Goal: Information Seeking & Learning: Check status

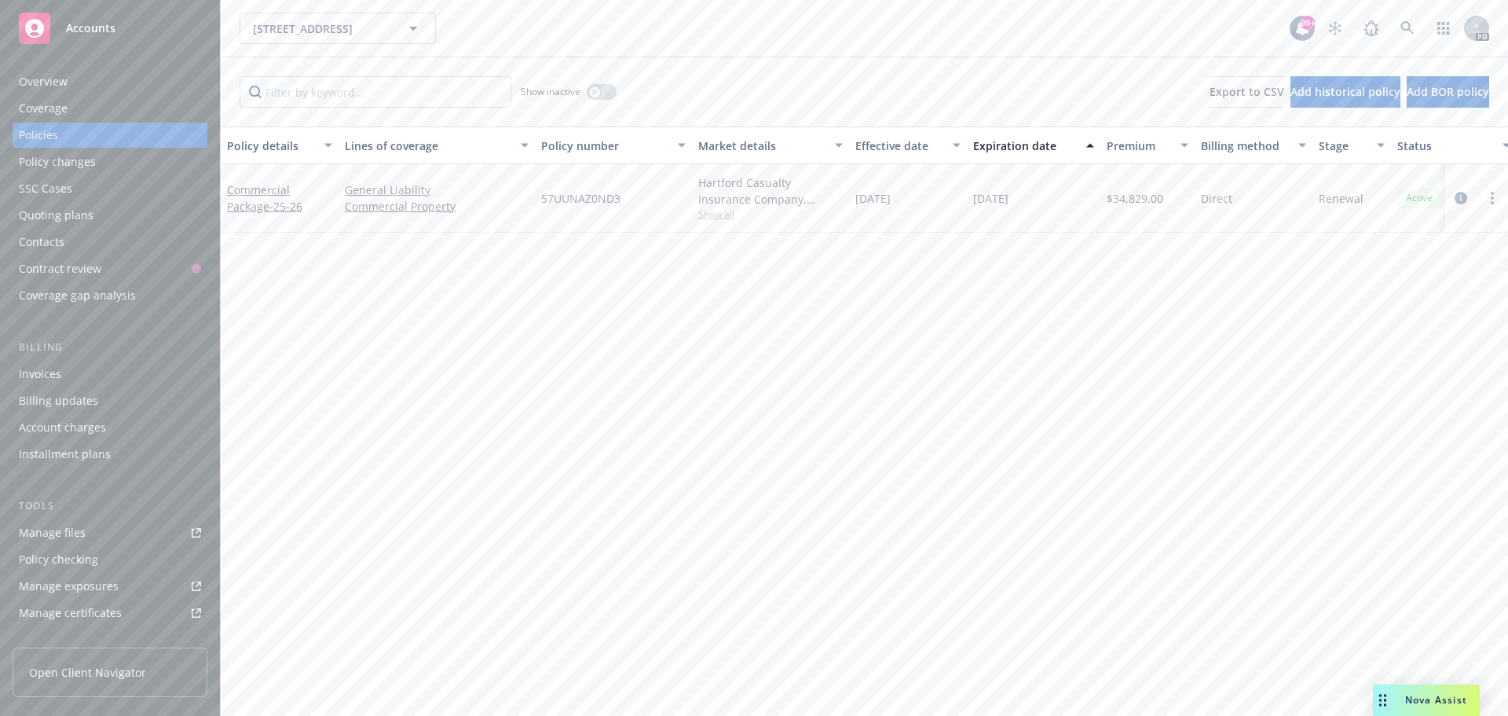
click at [106, 20] on div "Accounts" at bounding box center [110, 28] width 182 height 31
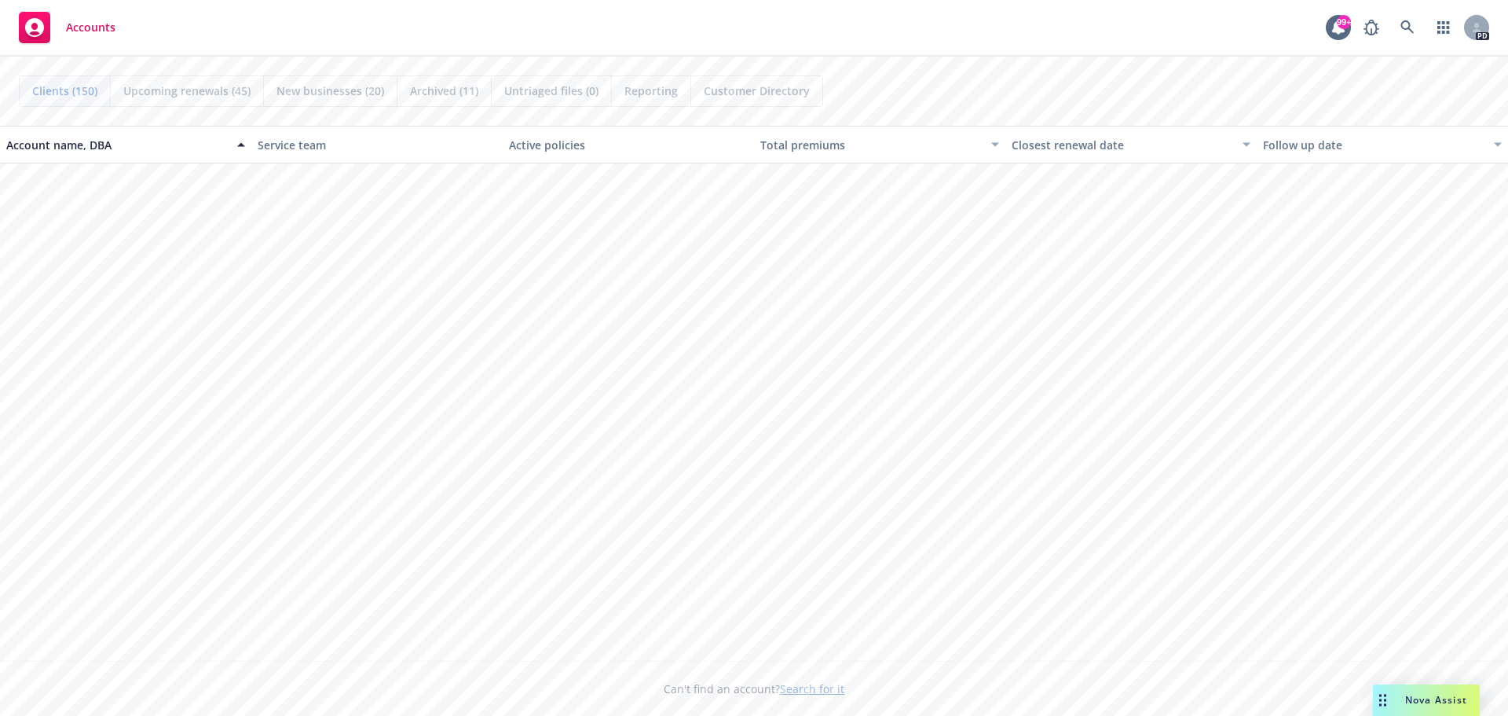
scroll to position [5577, 0]
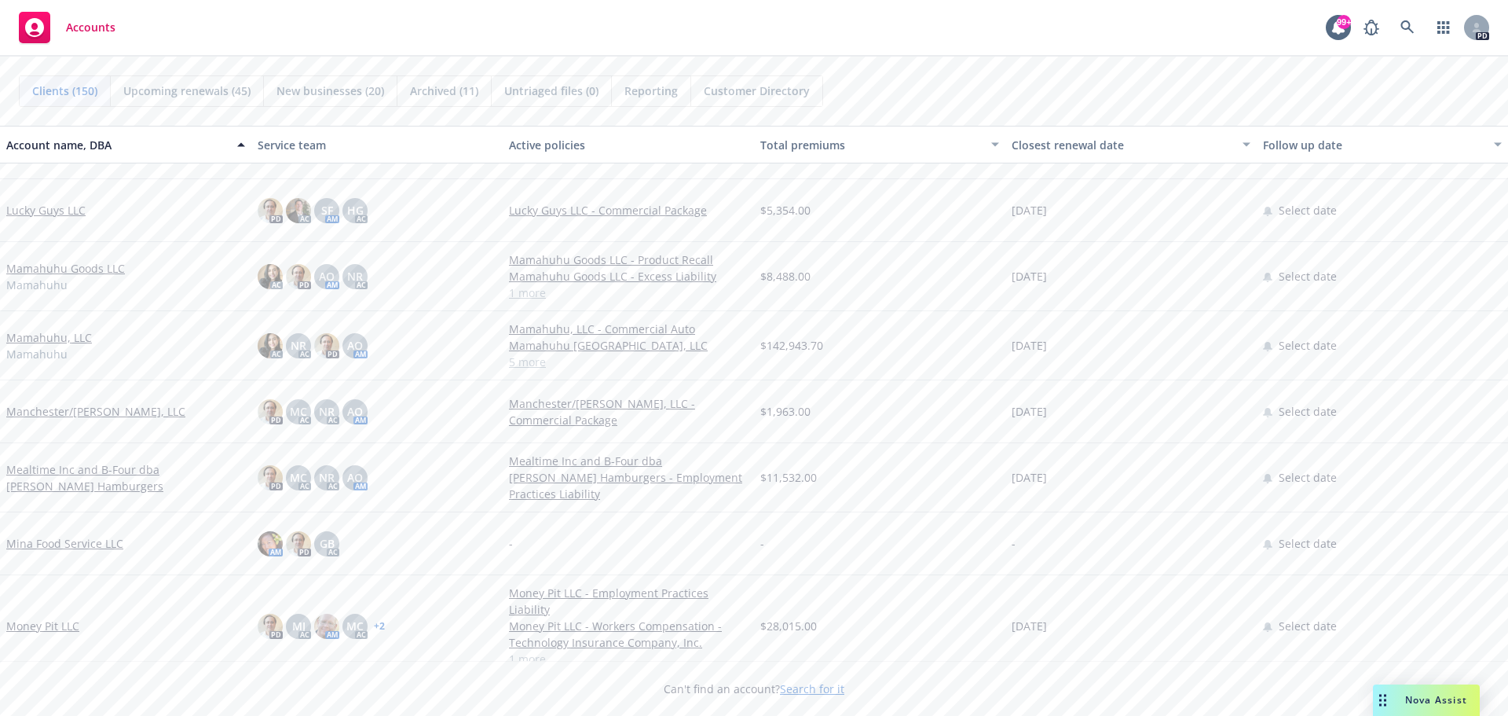
click at [22, 336] on link "Mamahuhu, LLC" at bounding box center [49, 337] width 86 height 16
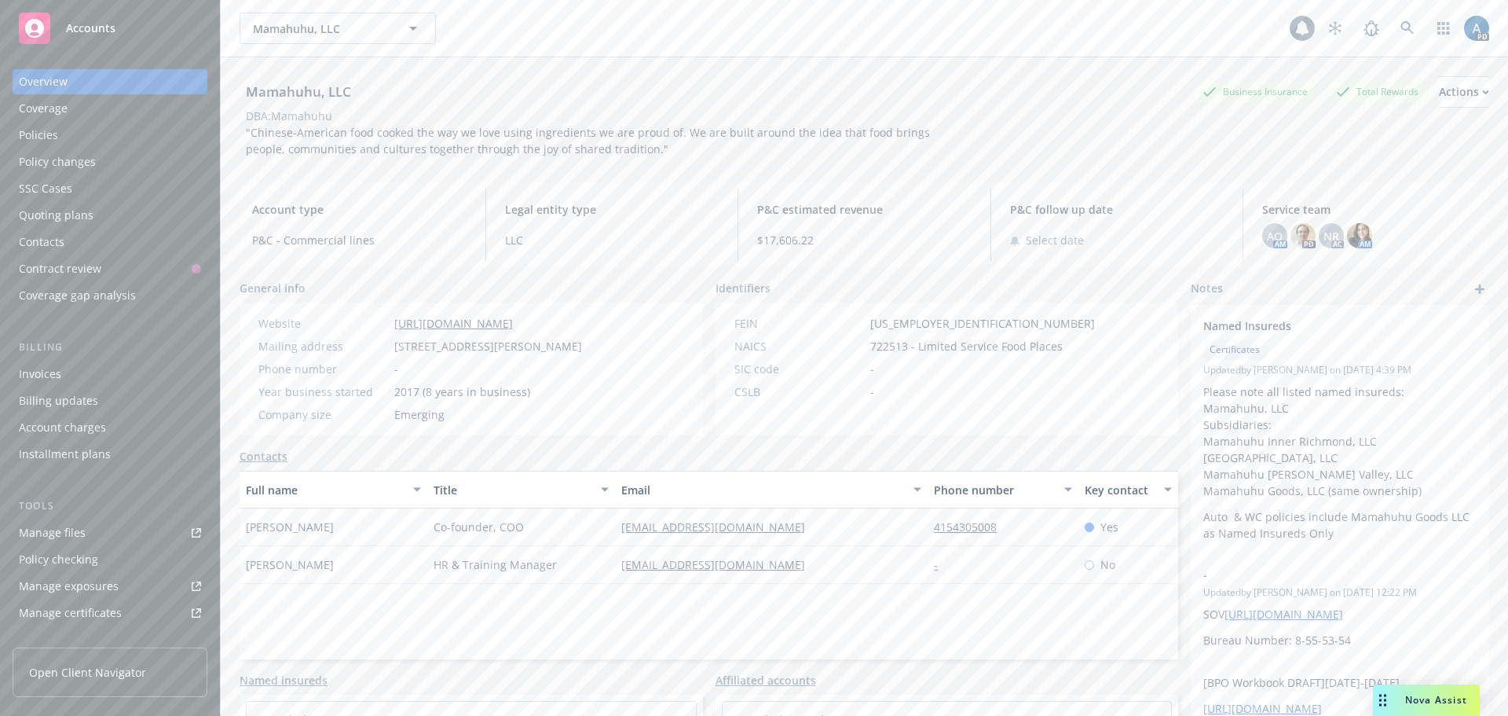
click at [39, 141] on div "Policies" at bounding box center [38, 135] width 39 height 25
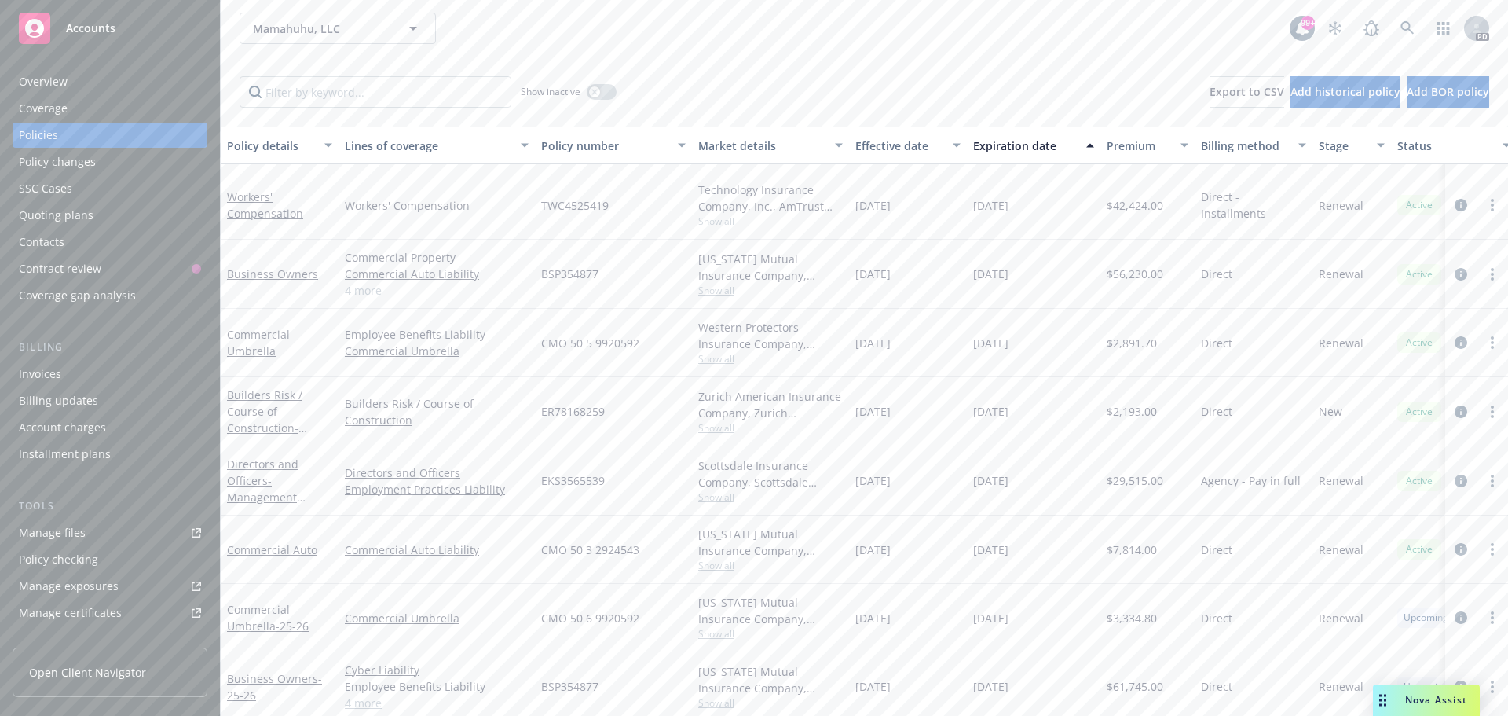
scroll to position [79, 0]
click at [270, 598] on link "Commercial Umbrella - 25-26" at bounding box center [268, 611] width 82 height 31
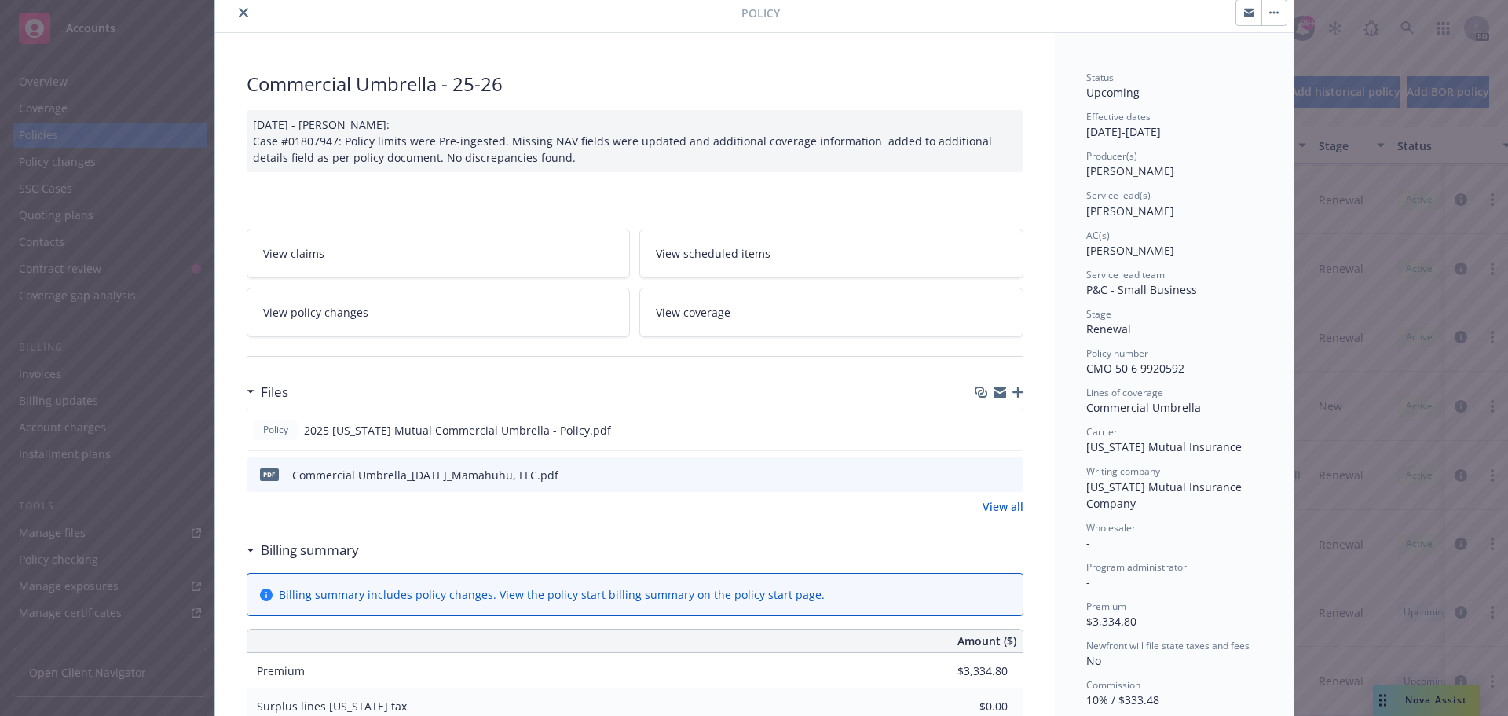
scroll to position [157, 0]
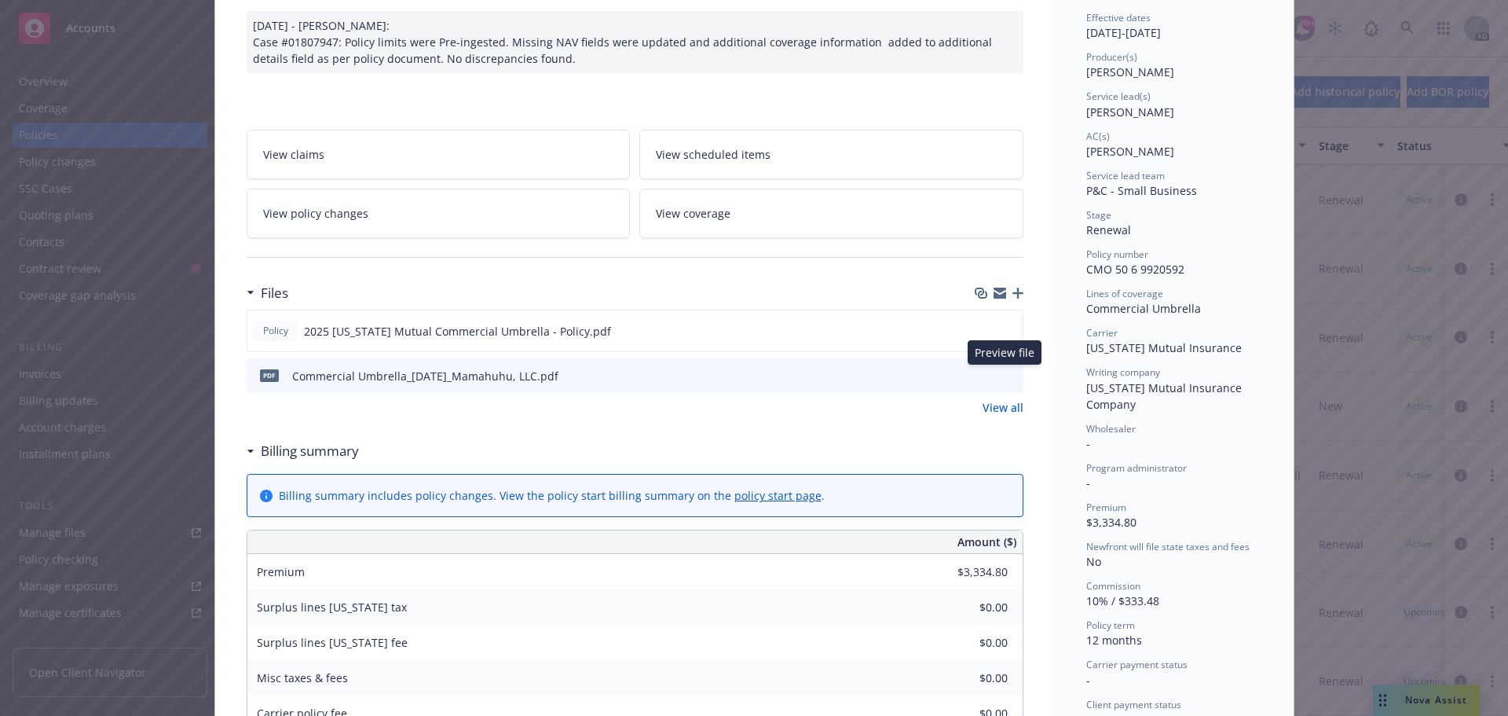
click at [1005, 376] on icon "preview file" at bounding box center [1008, 374] width 14 height 11
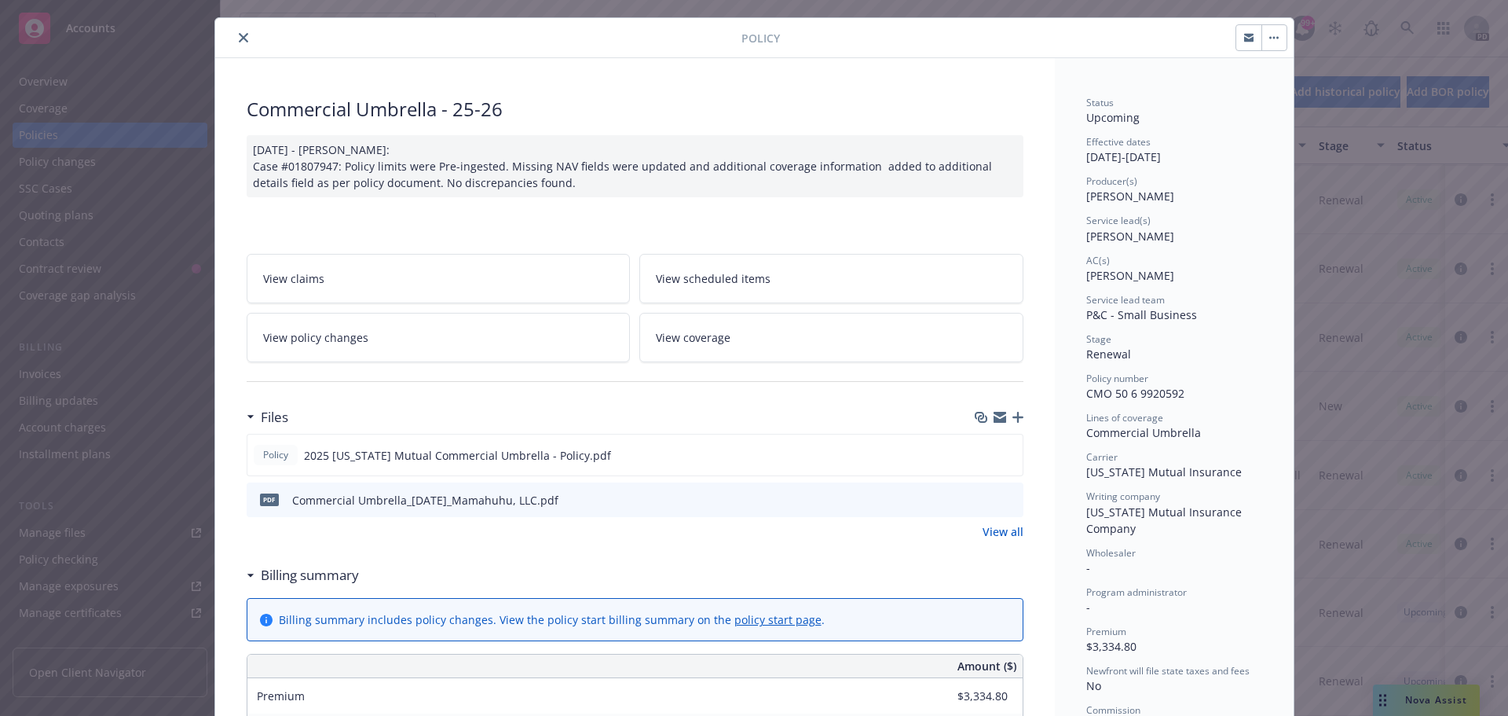
scroll to position [0, 0]
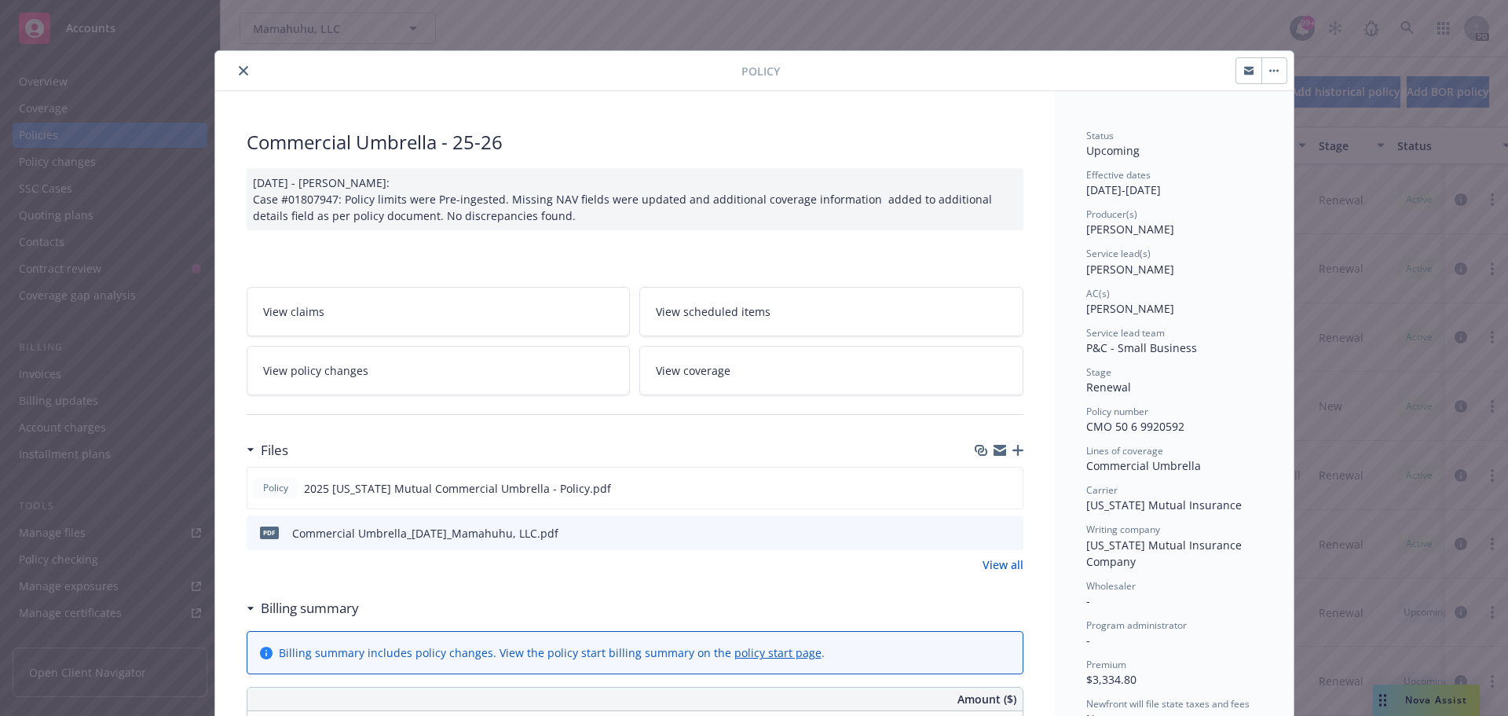
click at [239, 68] on icon "close" at bounding box center [243, 70] width 9 height 9
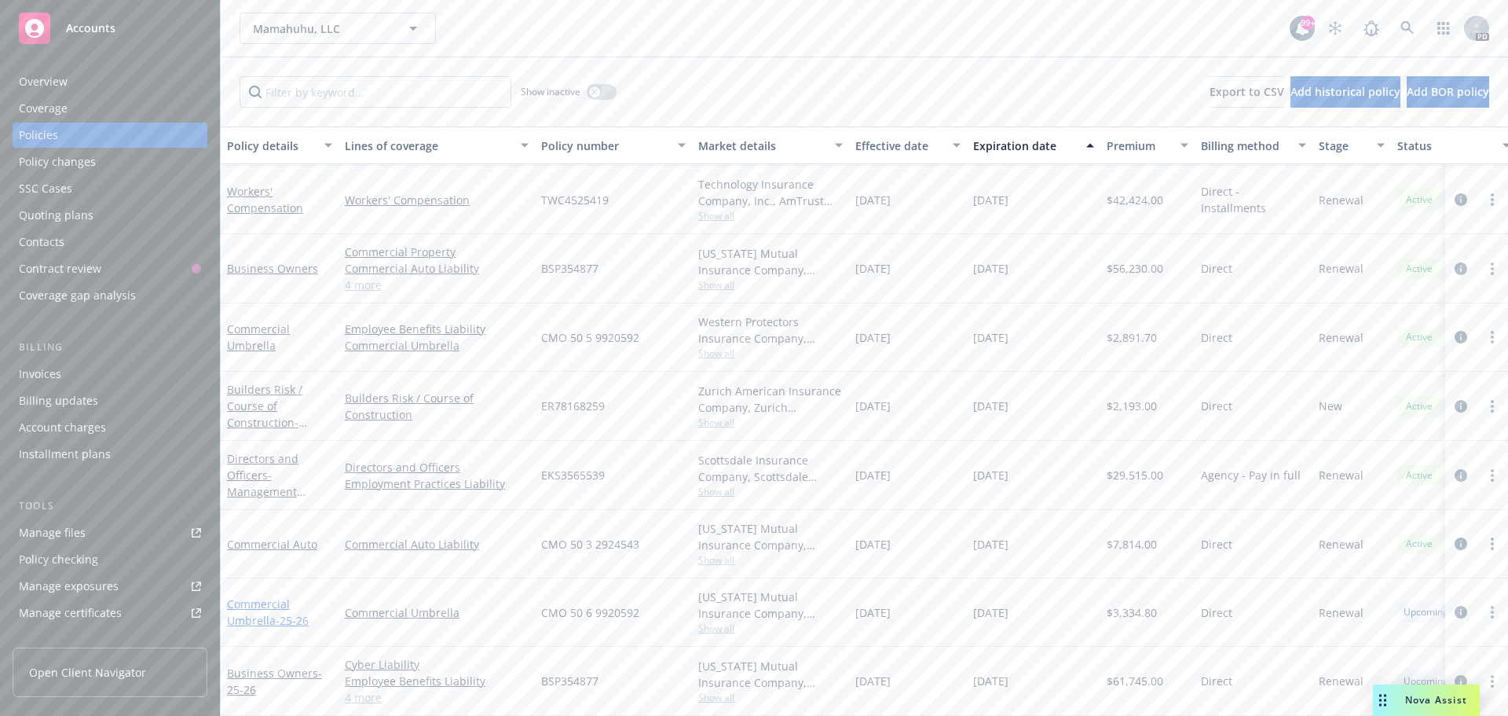
click at [255, 604] on link "Commercial Umbrella - 25-26" at bounding box center [268, 611] width 82 height 31
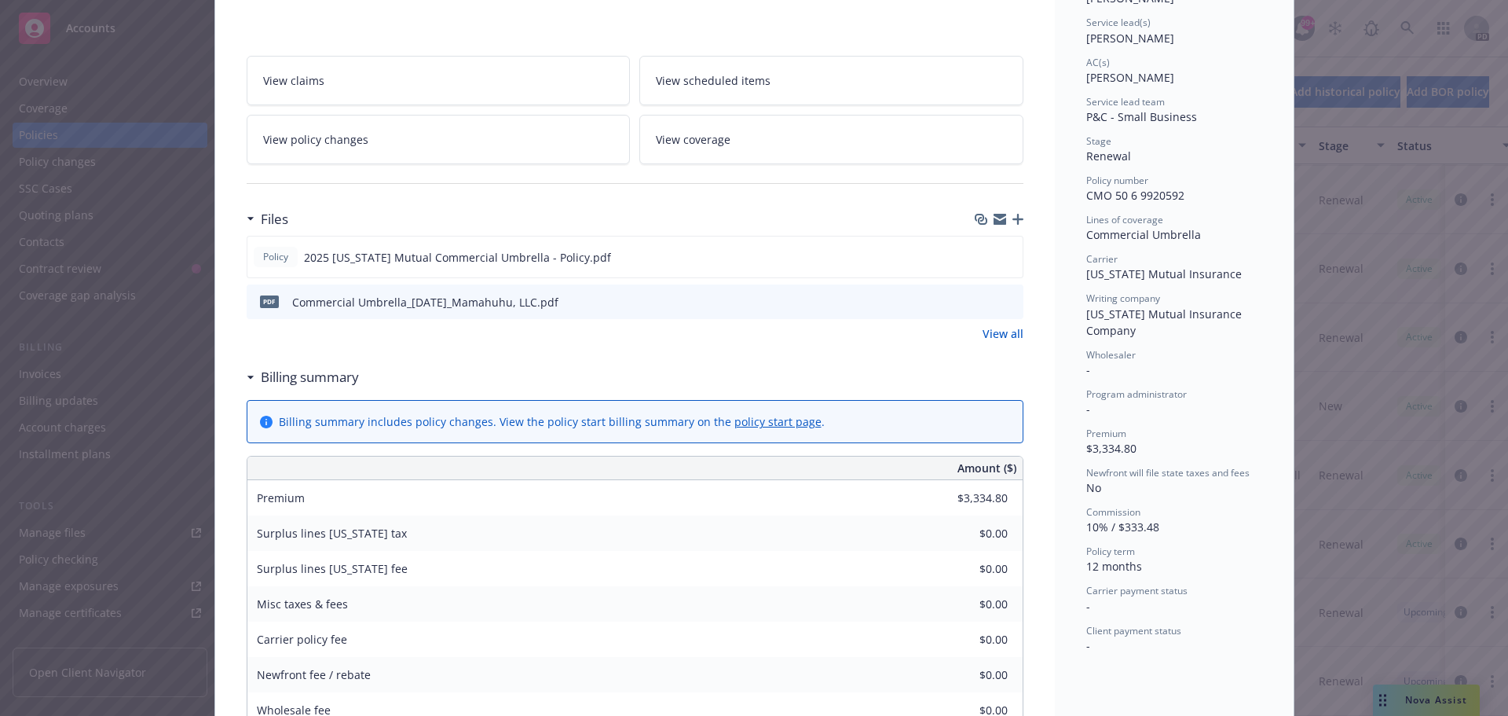
scroll to position [30, 0]
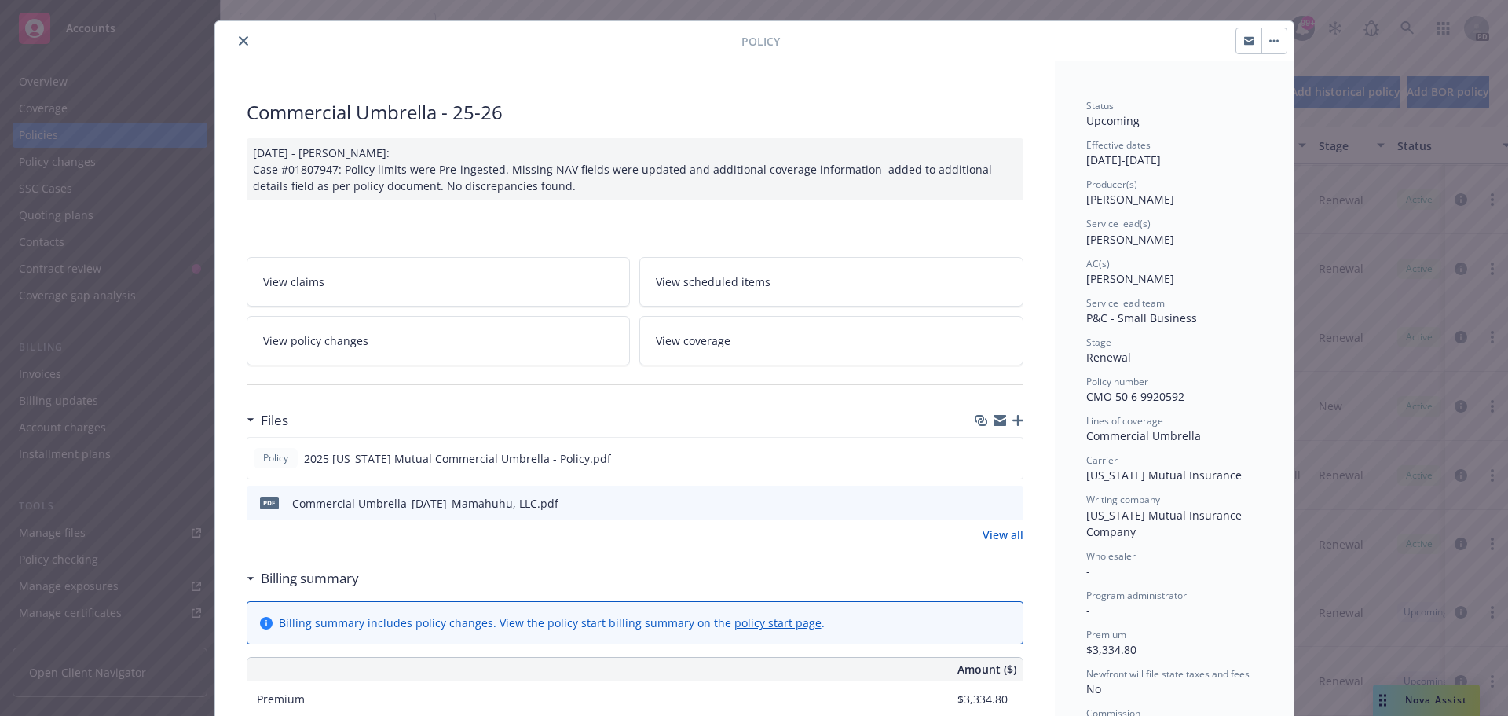
click at [234, 42] on button "close" at bounding box center [243, 40] width 19 height 19
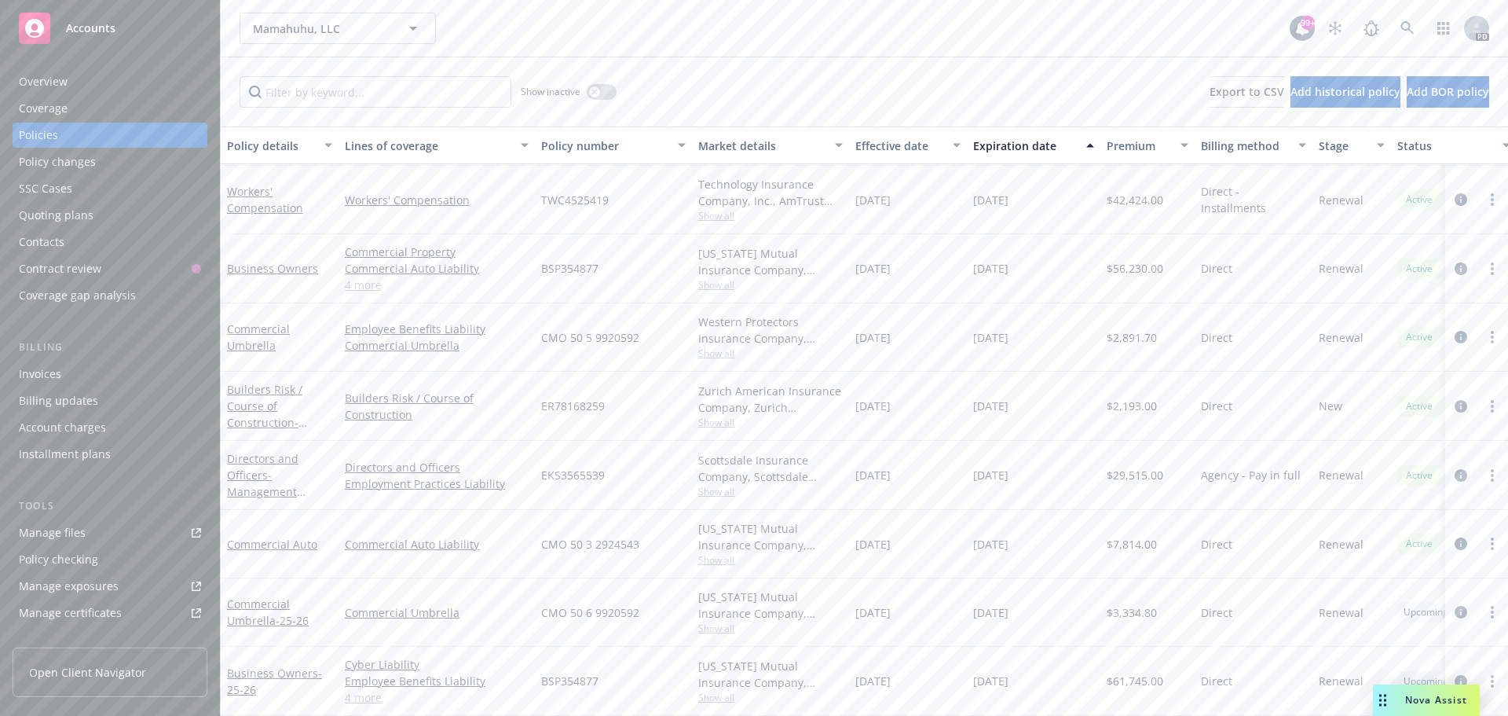
click at [53, 82] on div "Overview" at bounding box center [43, 81] width 49 height 25
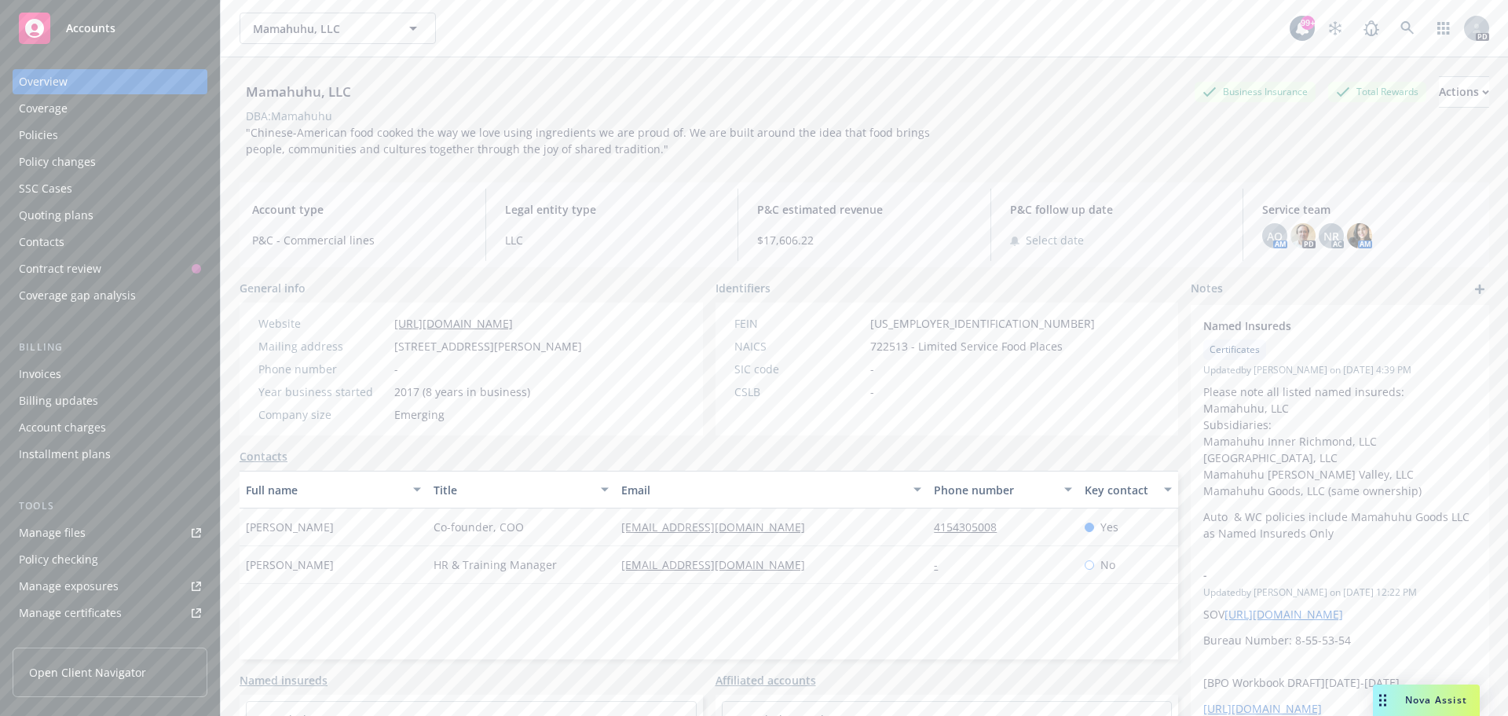
click at [71, 162] on div "Policy changes" at bounding box center [57, 161] width 77 height 25
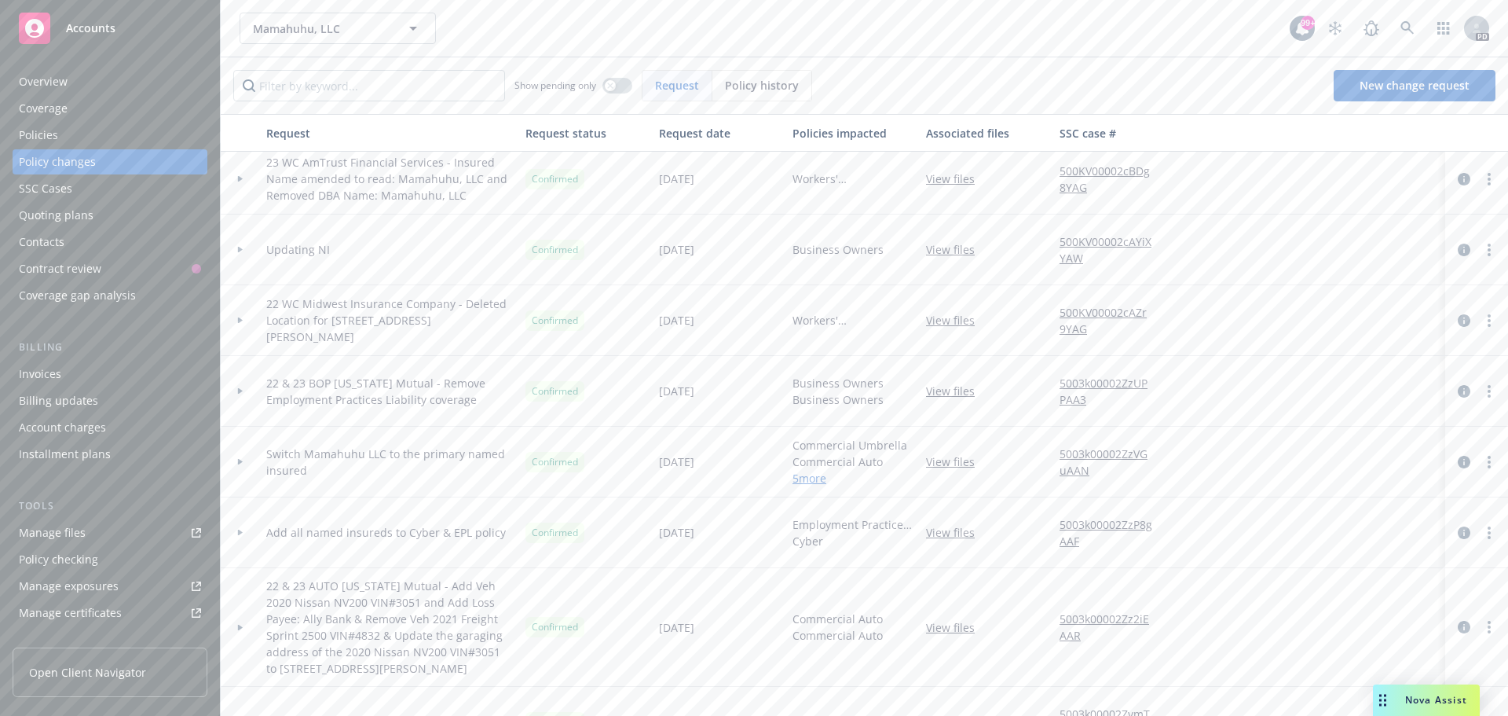
scroll to position [1257, 0]
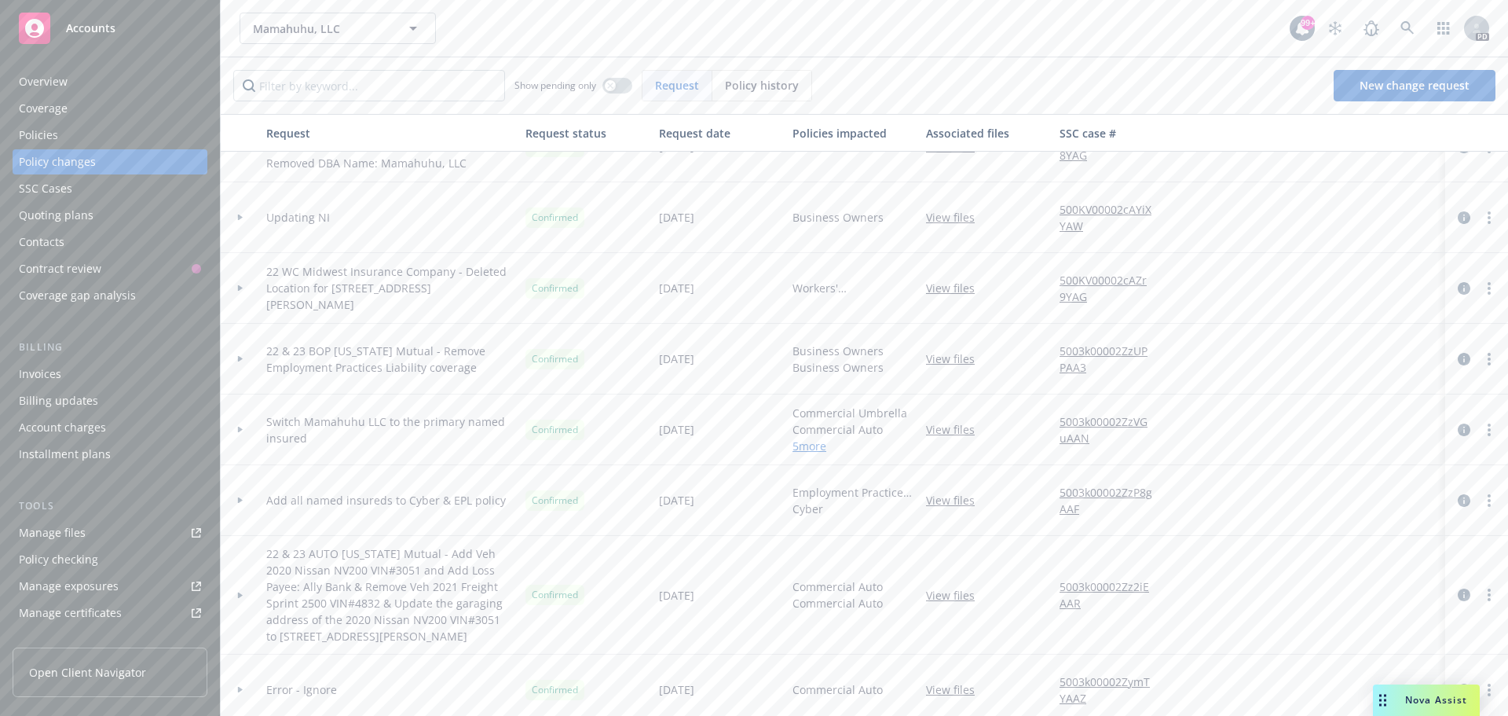
click at [47, 130] on div "Policies" at bounding box center [38, 135] width 39 height 25
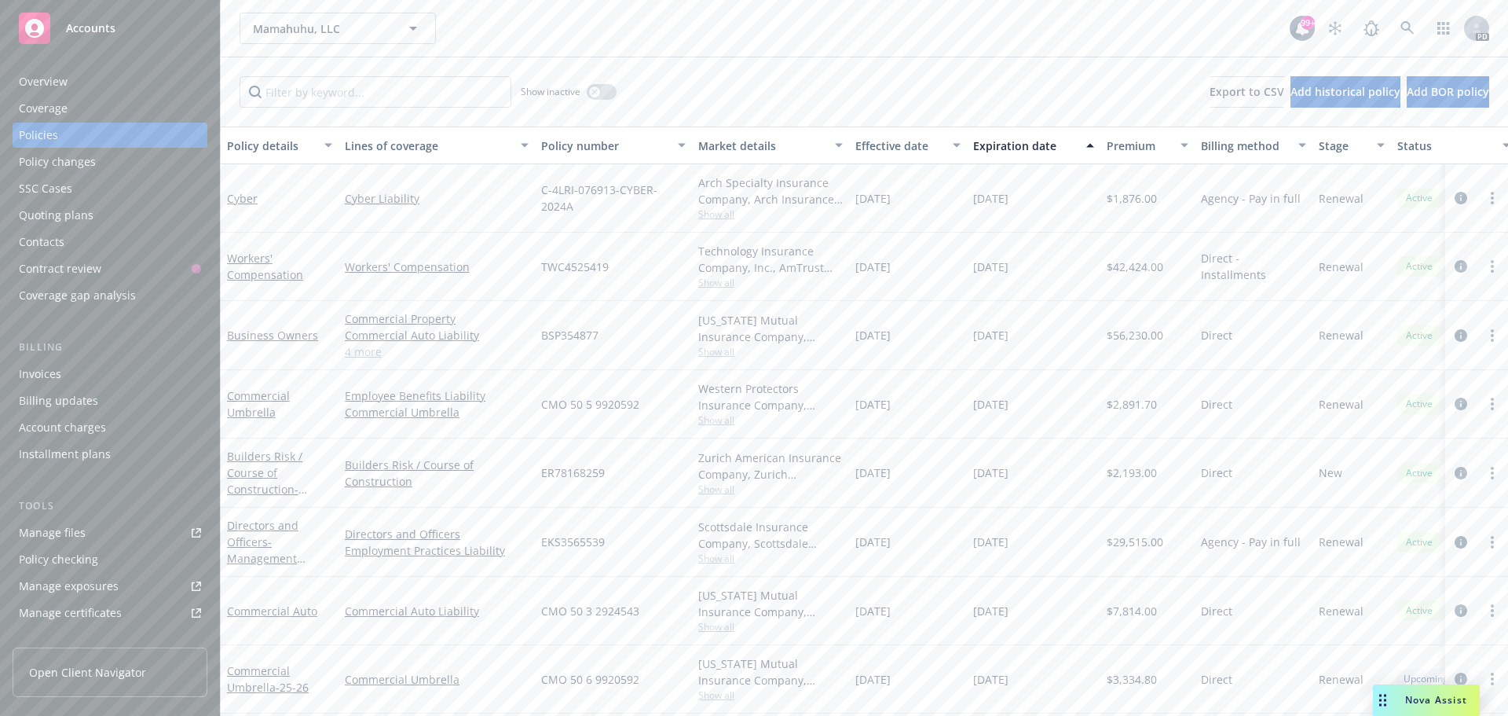
scroll to position [79, 0]
click at [251, 606] on link "Commercial Umbrella - 25-26" at bounding box center [268, 611] width 82 height 31
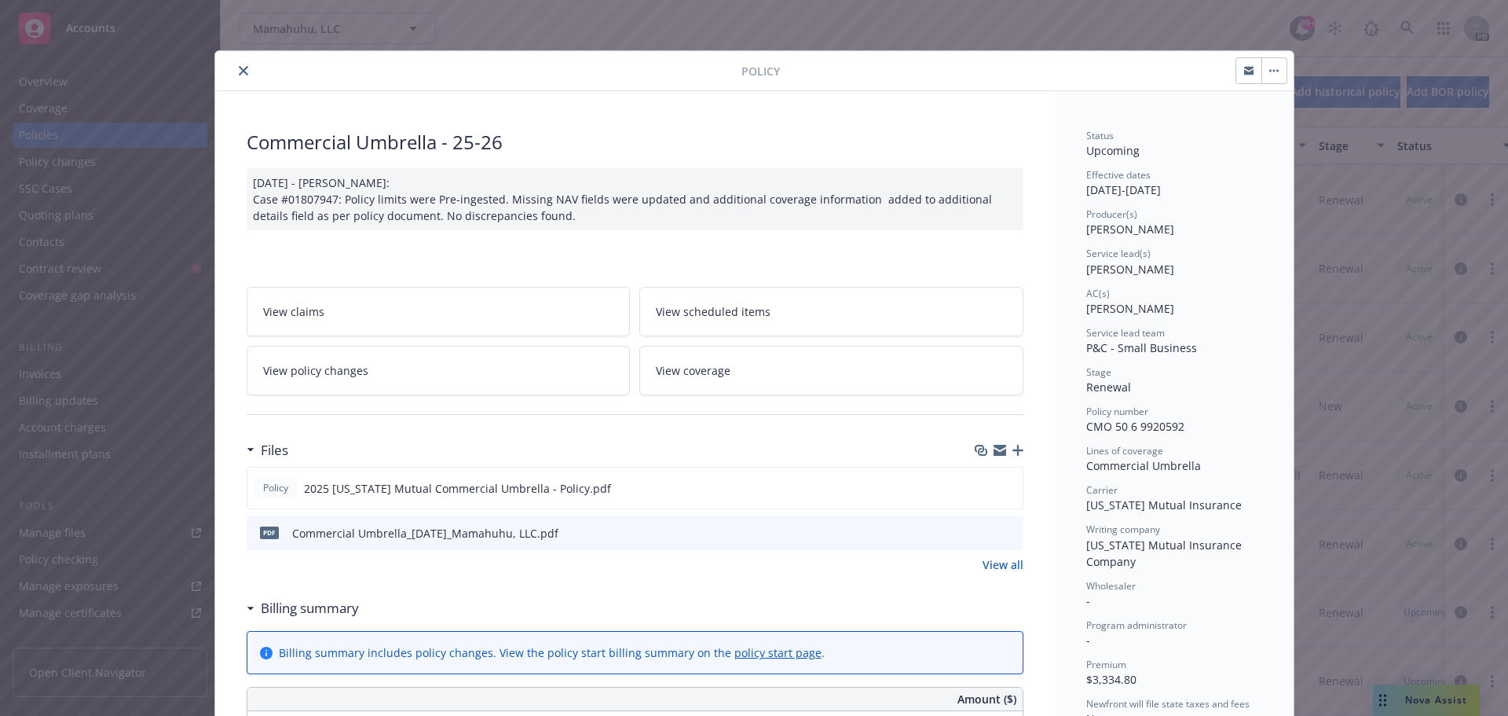
click at [239, 69] on icon "close" at bounding box center [243, 70] width 9 height 9
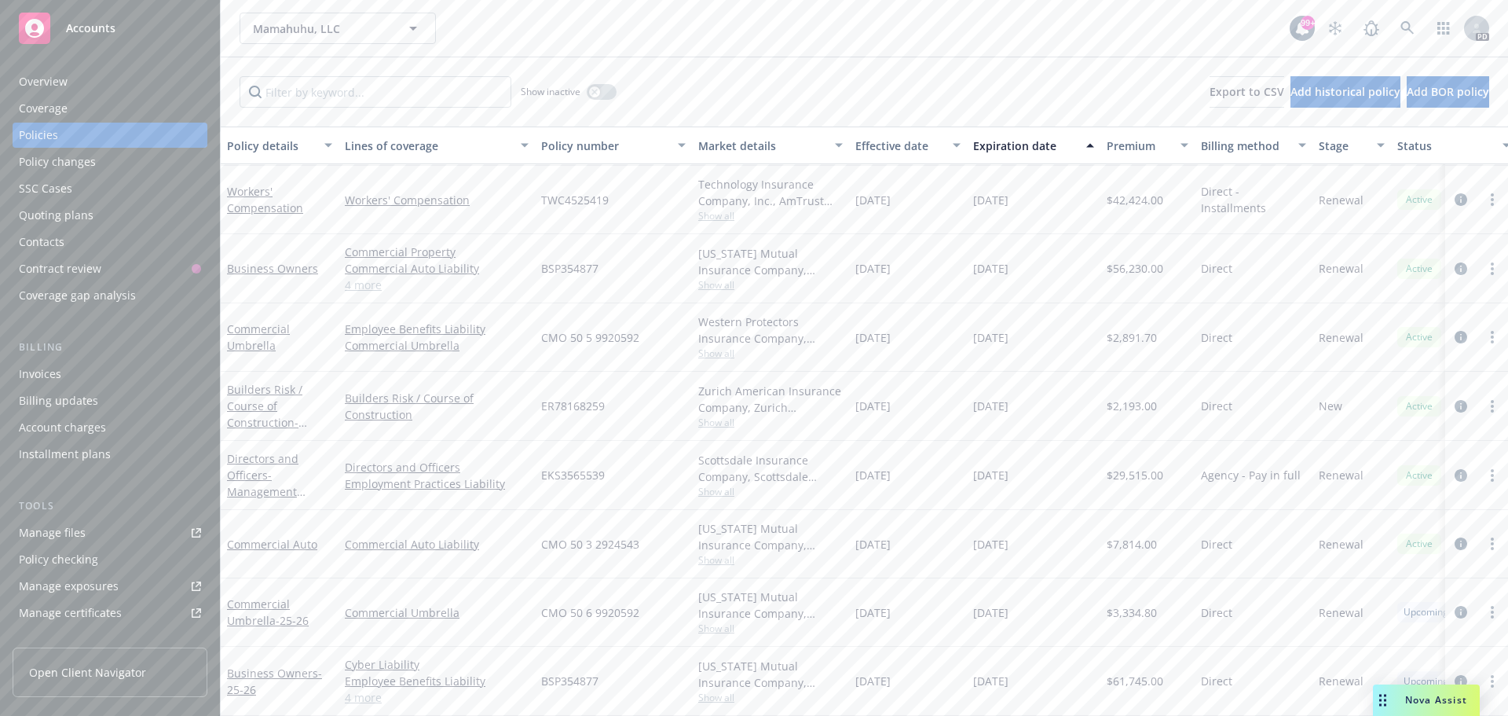
click at [103, 26] on span "Accounts" at bounding box center [90, 28] width 49 height 13
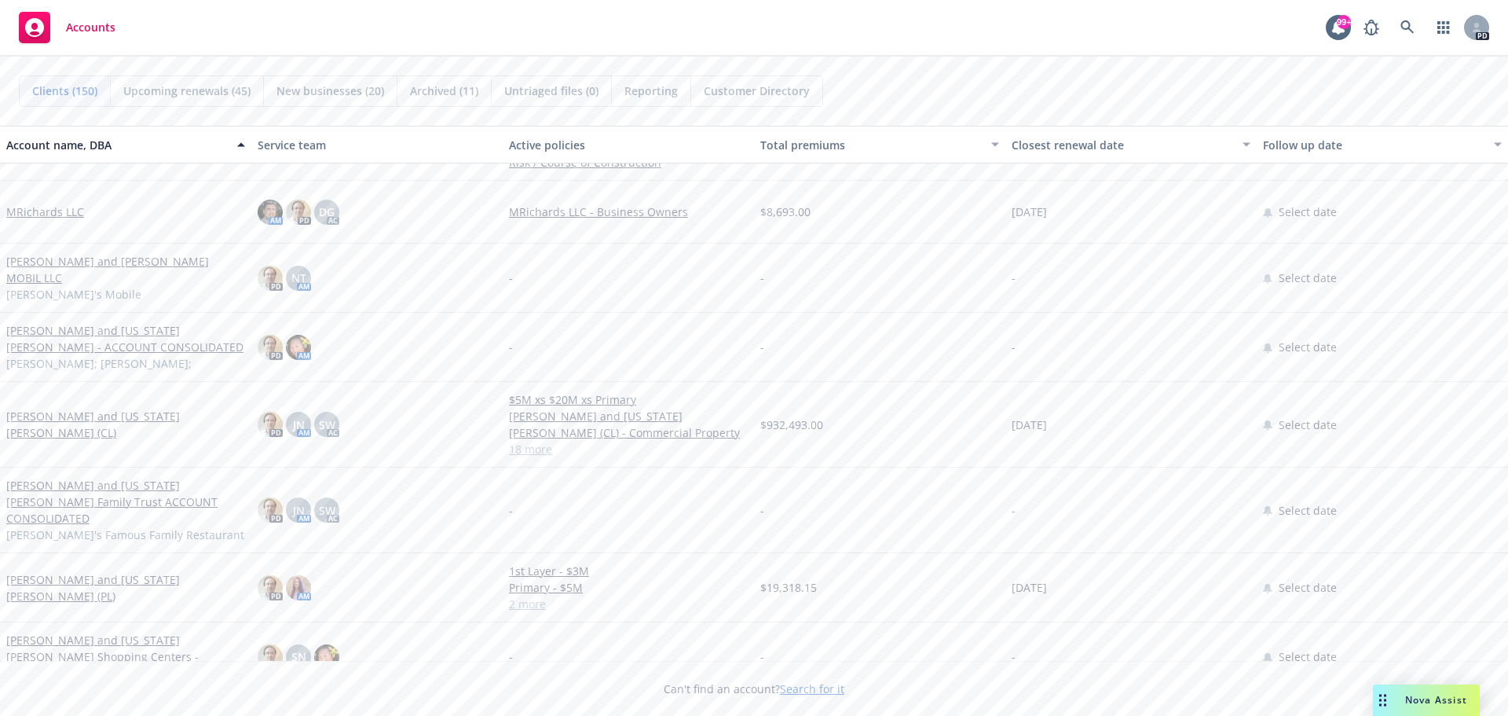
scroll to position [6125, 0]
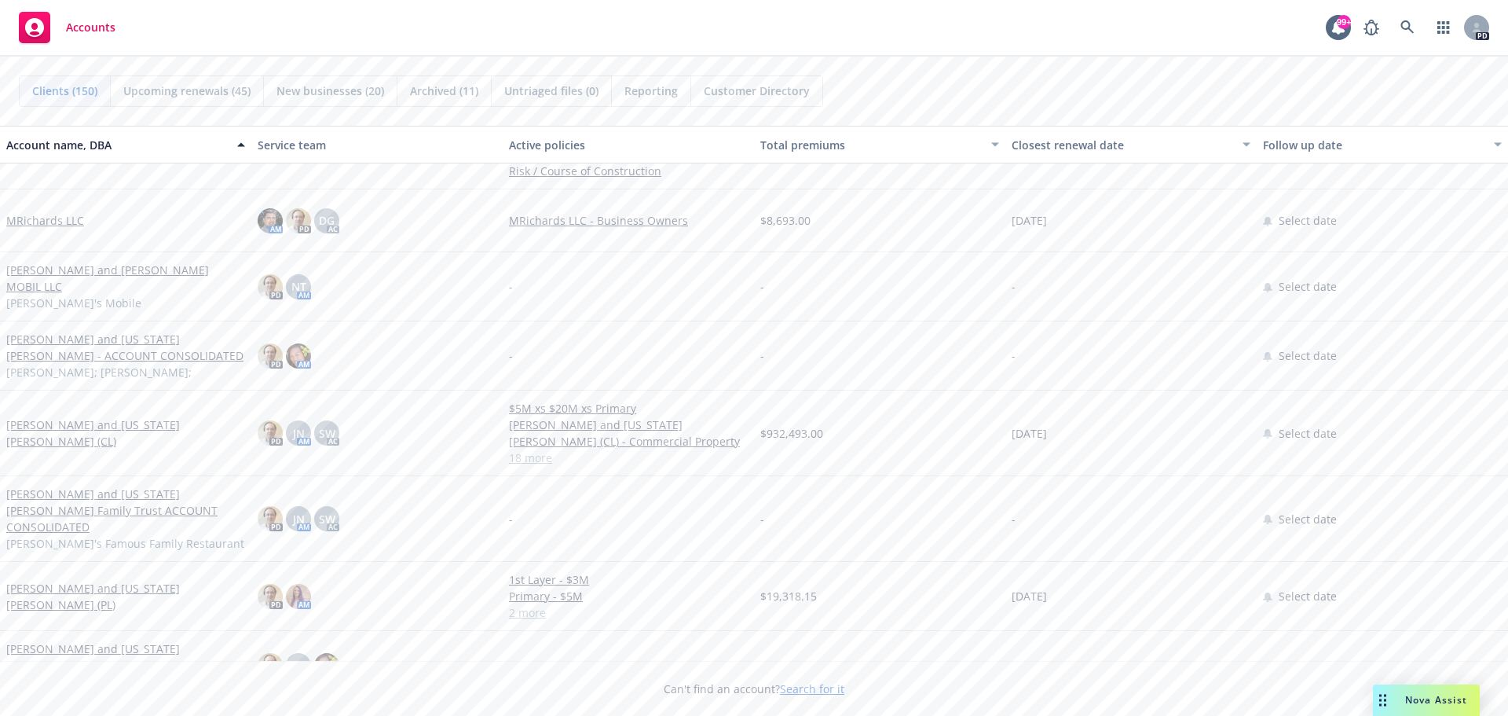
click at [104, 433] on link "[PERSON_NAME] and [US_STATE][PERSON_NAME] (CL)" at bounding box center [125, 432] width 239 height 33
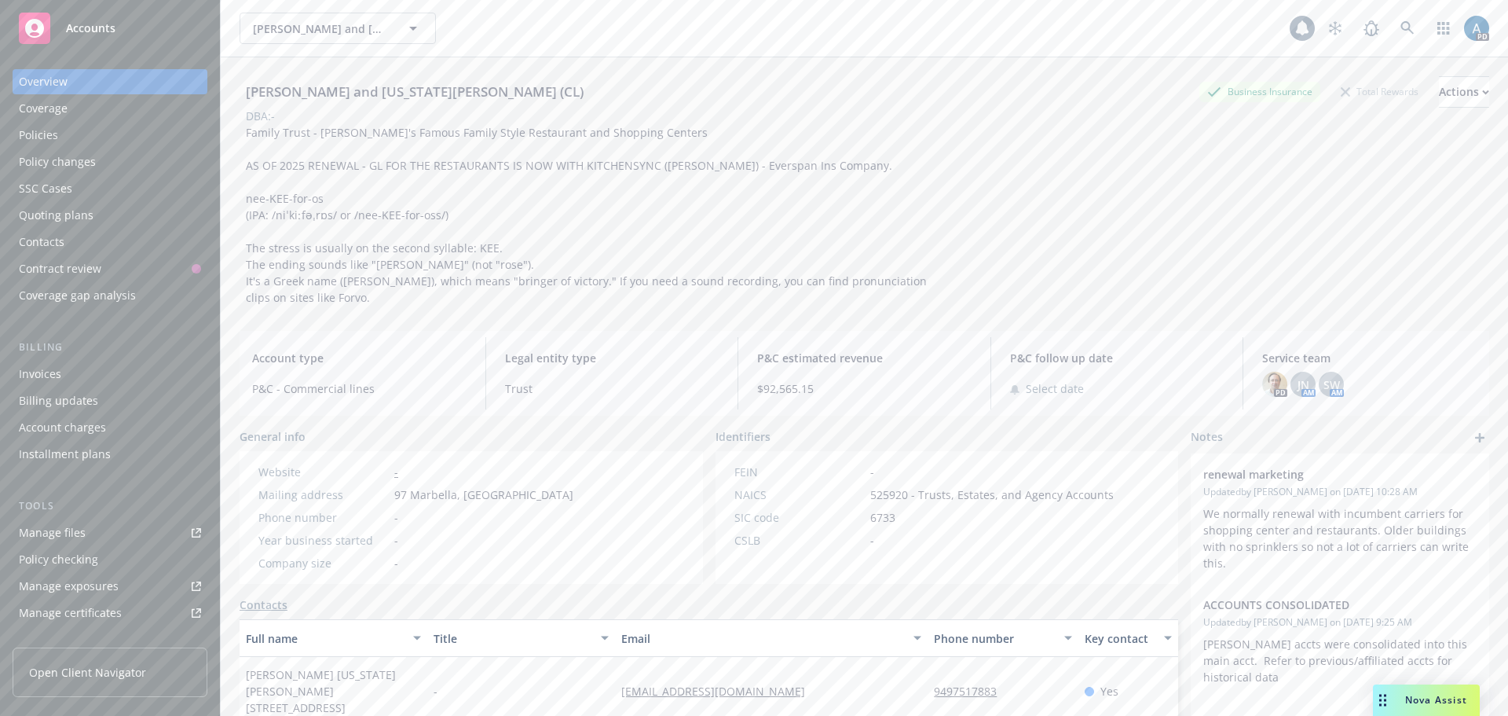
click at [42, 129] on div "Policies" at bounding box center [38, 135] width 39 height 25
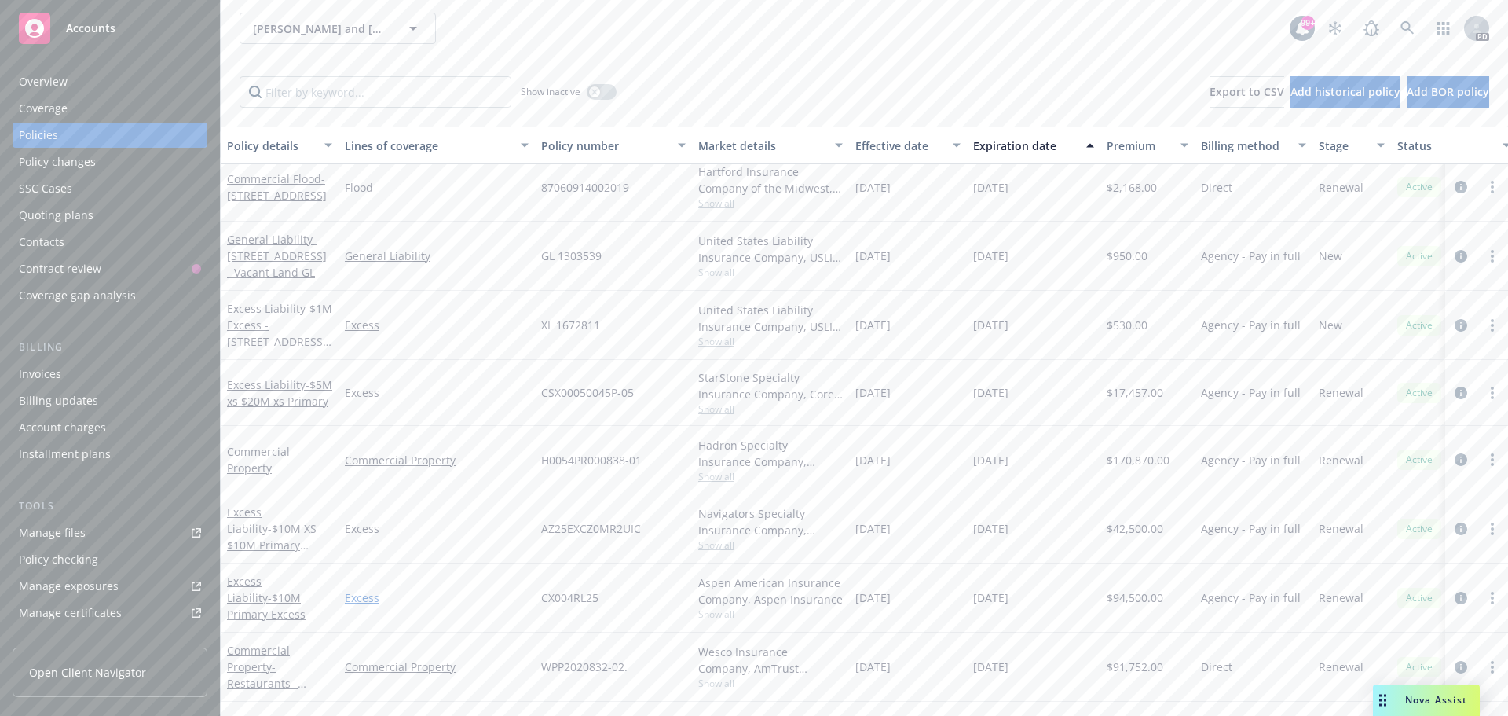
scroll to position [543, 0]
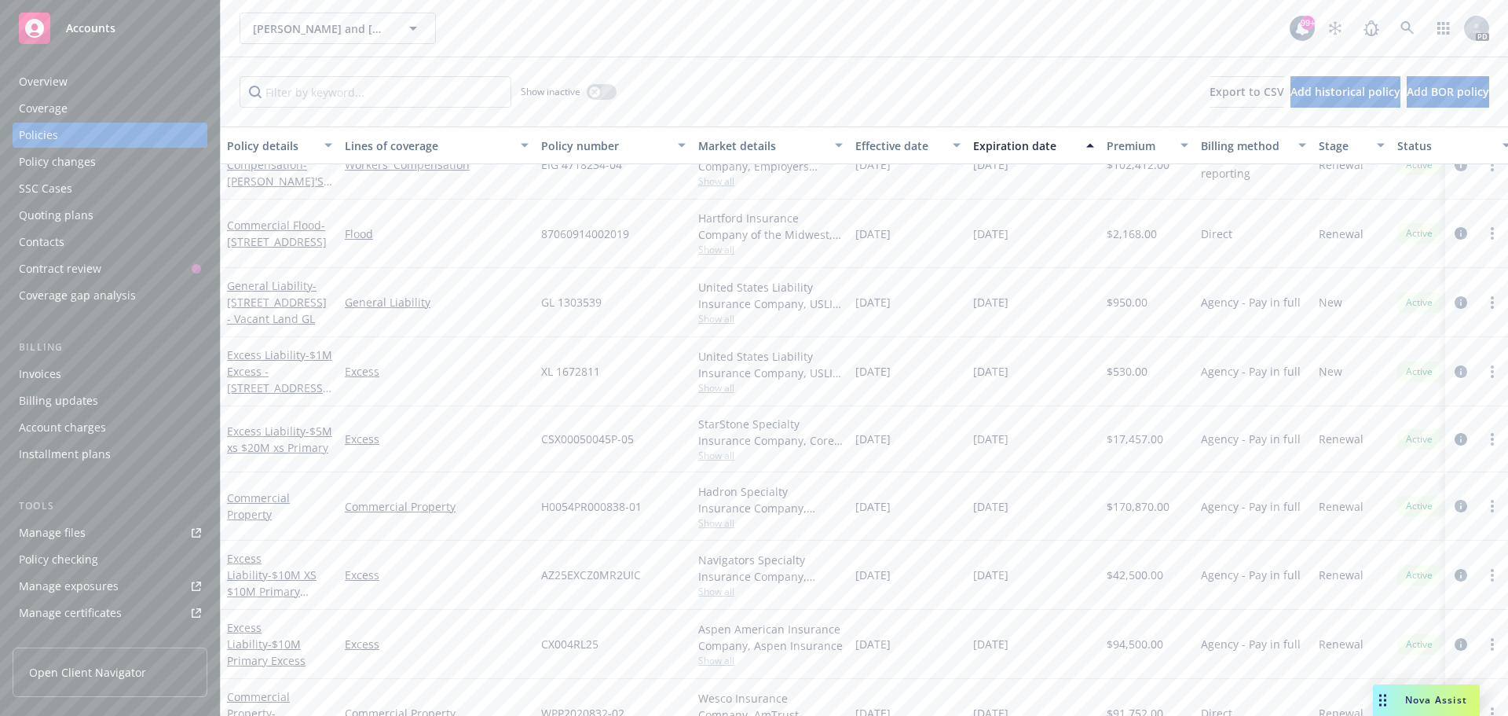
click at [47, 87] on div "Overview" at bounding box center [43, 81] width 49 height 25
